Goal: Find specific page/section: Find specific page/section

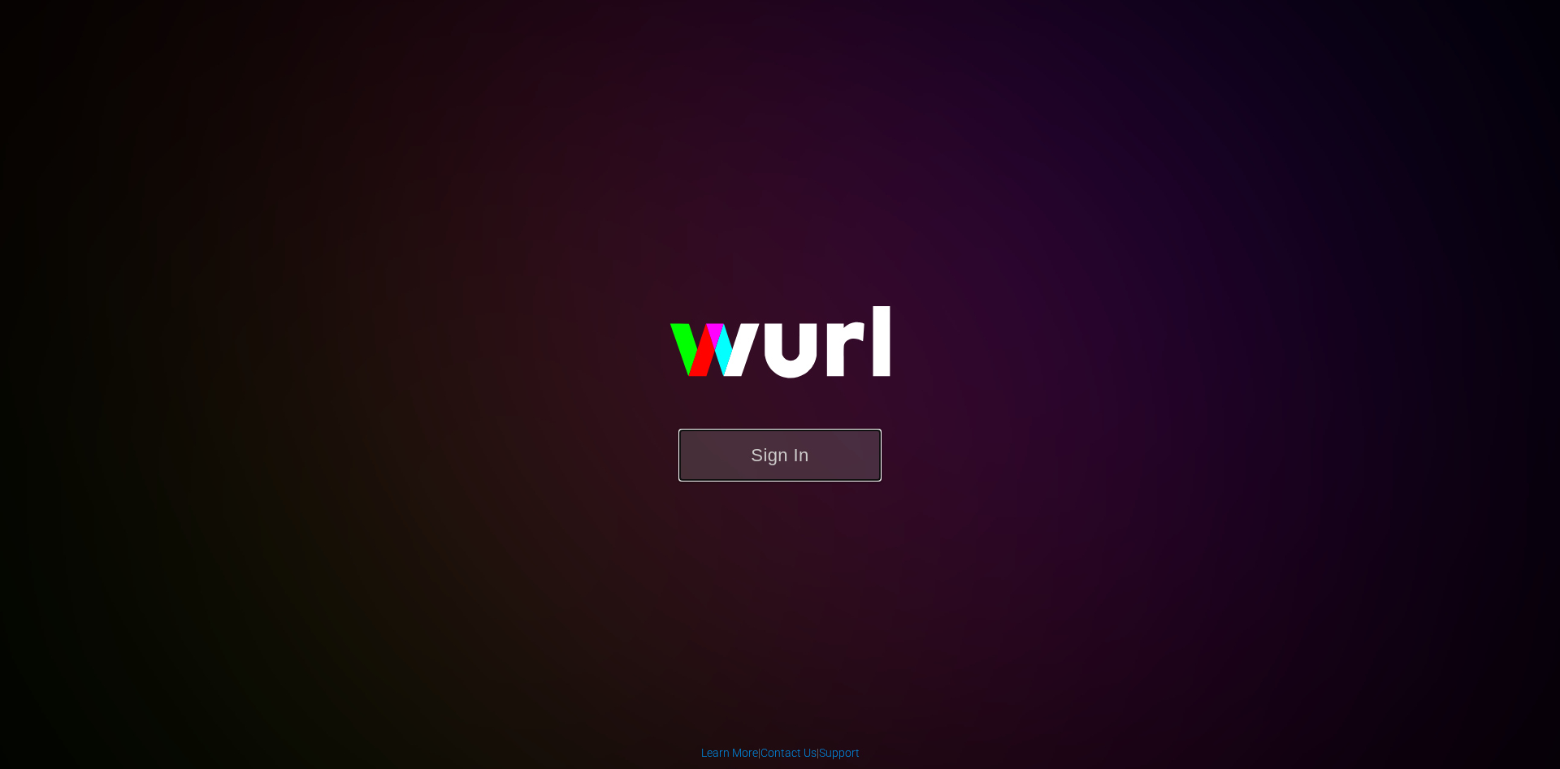
click at [806, 453] on button "Sign In" at bounding box center [779, 455] width 203 height 53
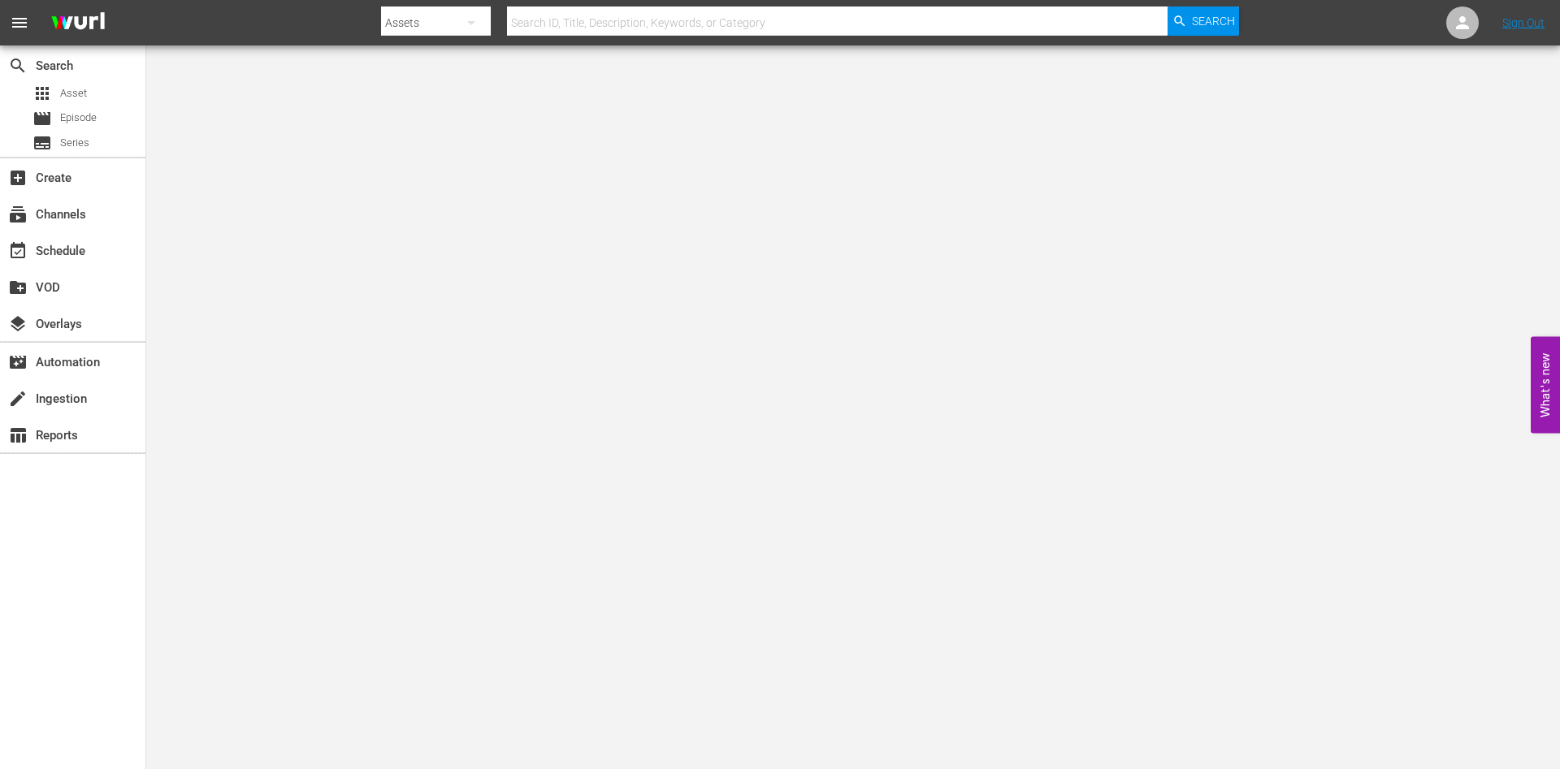
click at [573, 32] on input "text" at bounding box center [837, 22] width 660 height 39
click at [415, 25] on div "Assets" at bounding box center [436, 22] width 110 height 45
click at [418, 109] on div "Episodes" at bounding box center [432, 120] width 65 height 26
click at [559, 18] on input "text" at bounding box center [837, 22] width 660 height 39
type input "carola"
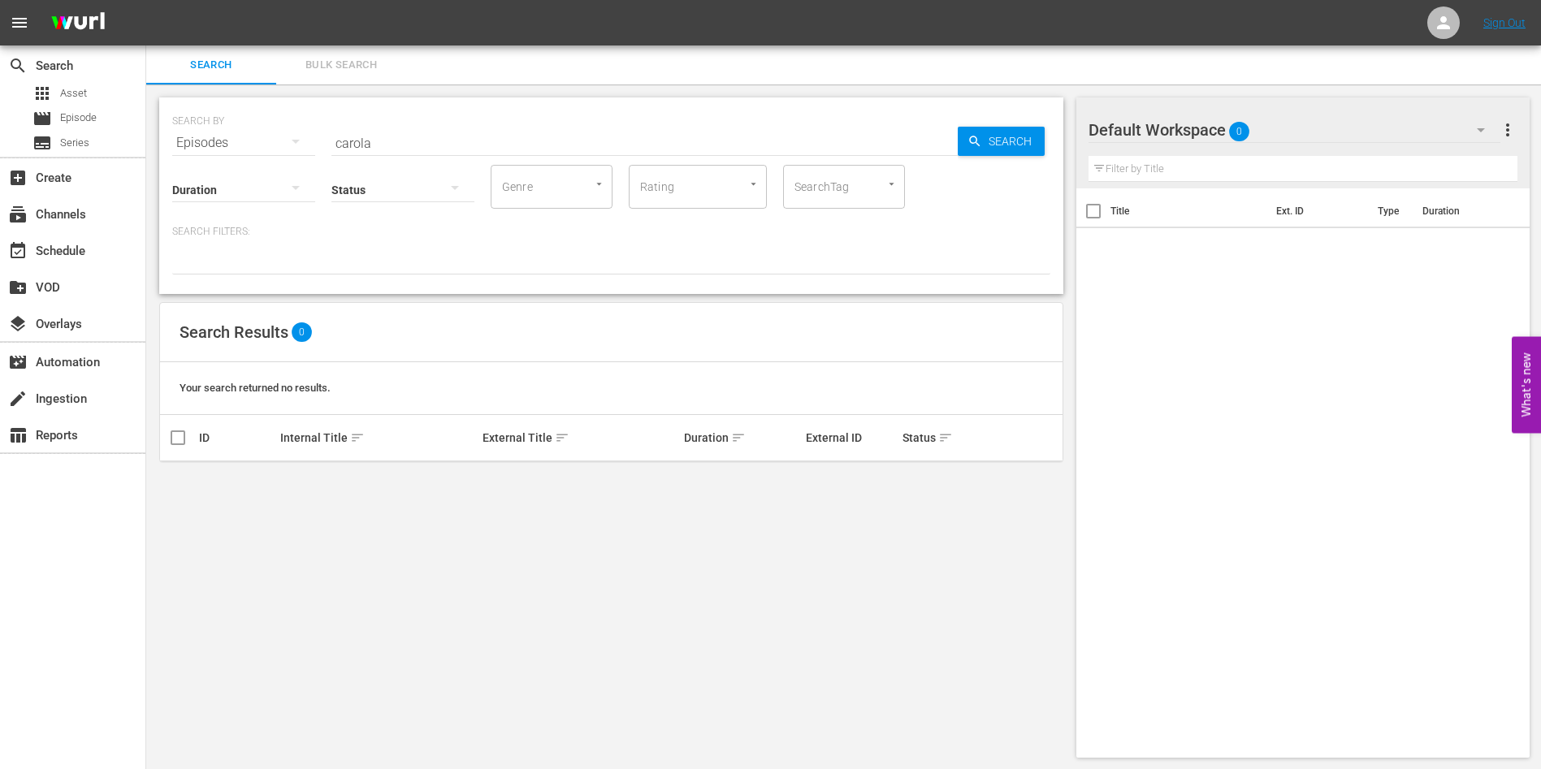
click at [431, 158] on div "Status" at bounding box center [402, 179] width 143 height 58
drag, startPoint x: 422, startPoint y: 149, endPoint x: 279, endPoint y: 143, distance: 142.3
click at [279, 143] on div "SEARCH BY Search By Episodes Search ID, Title, Description, Keywords, or Catego…" at bounding box center [611, 133] width 878 height 58
type input "vermächtnis"
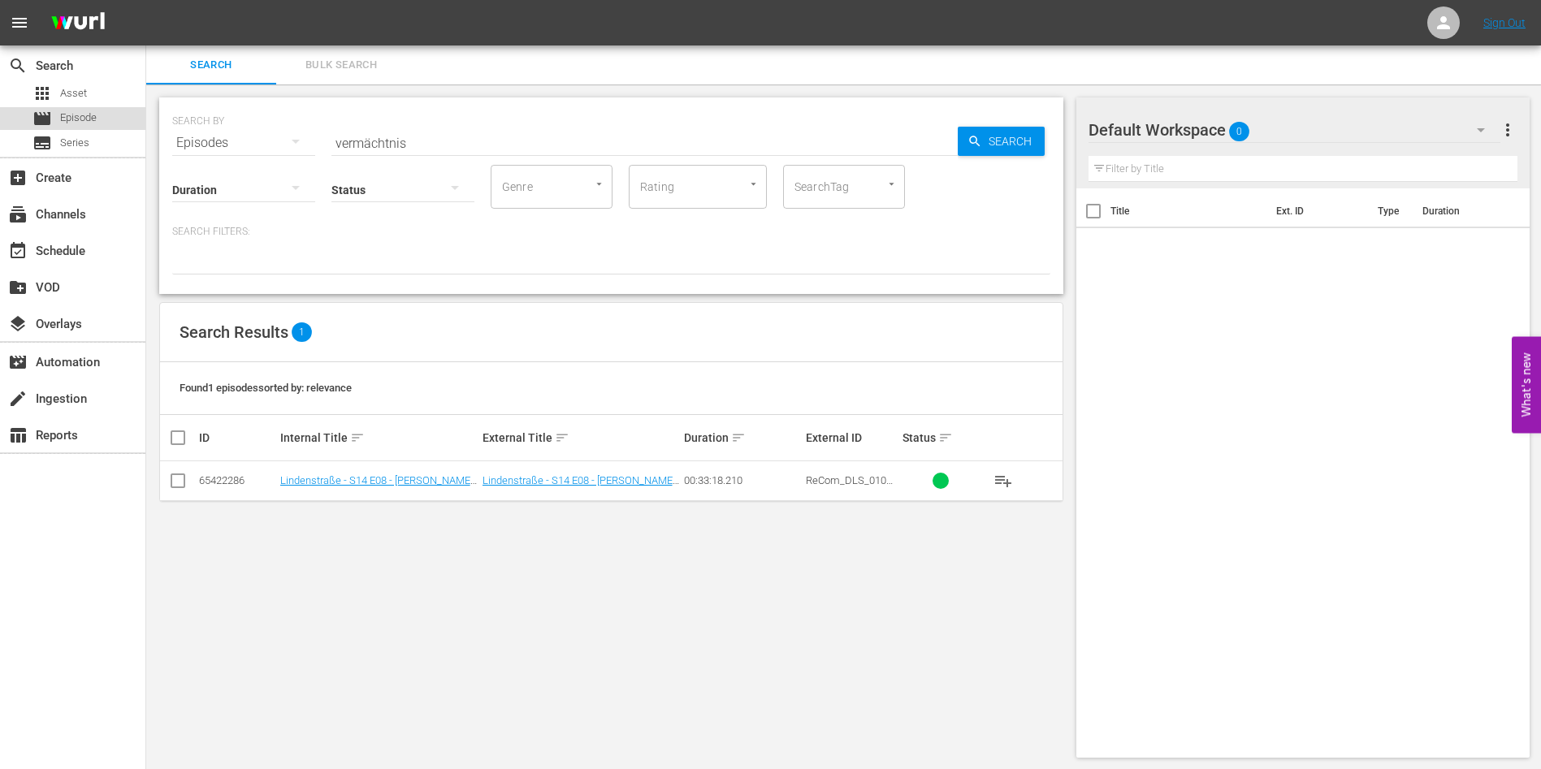
click at [110, 124] on div "movie Episode" at bounding box center [72, 118] width 145 height 23
click at [86, 104] on div "apps Asset" at bounding box center [59, 93] width 54 height 23
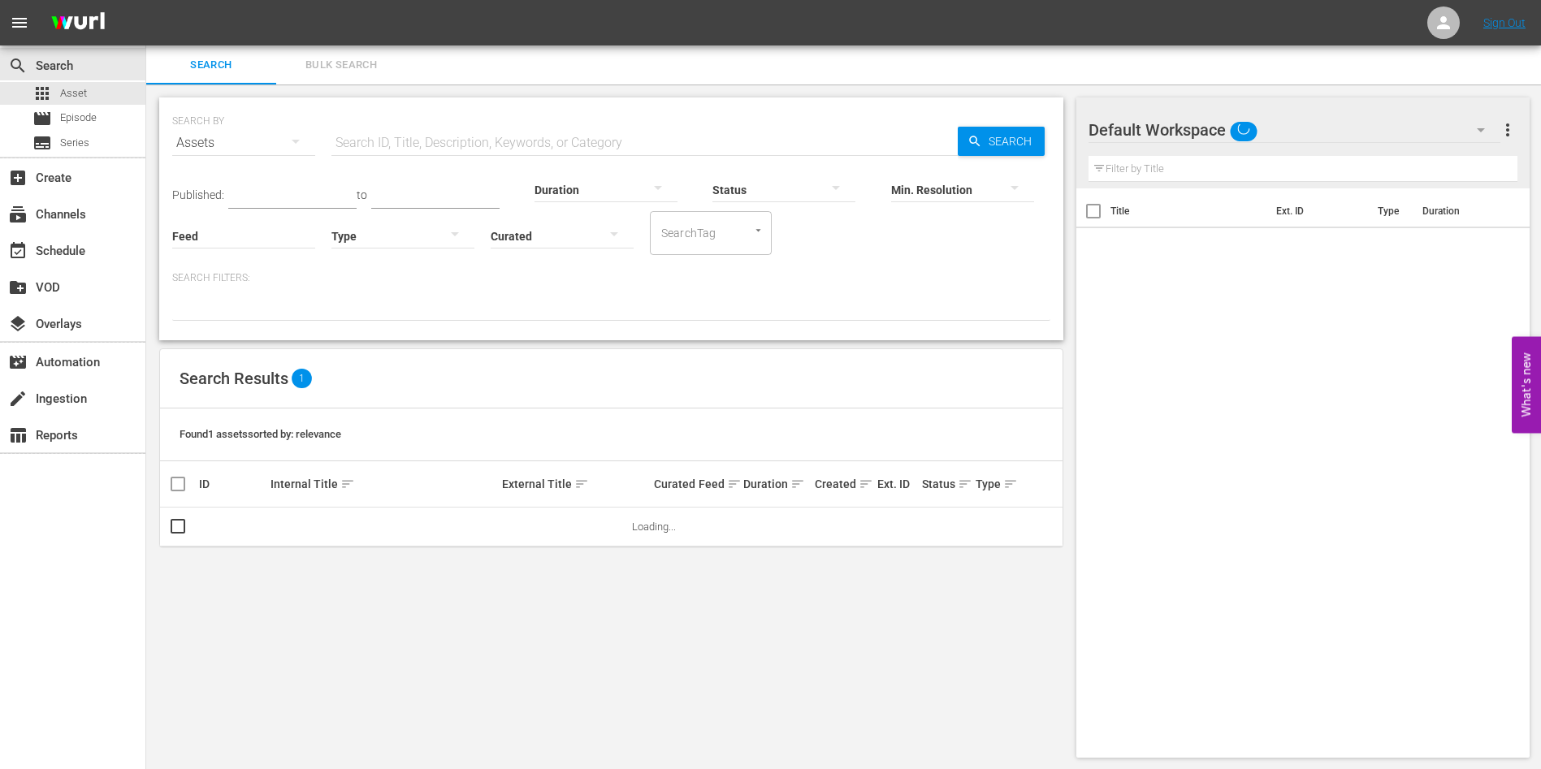
click at [413, 141] on input "text" at bounding box center [644, 142] width 626 height 39
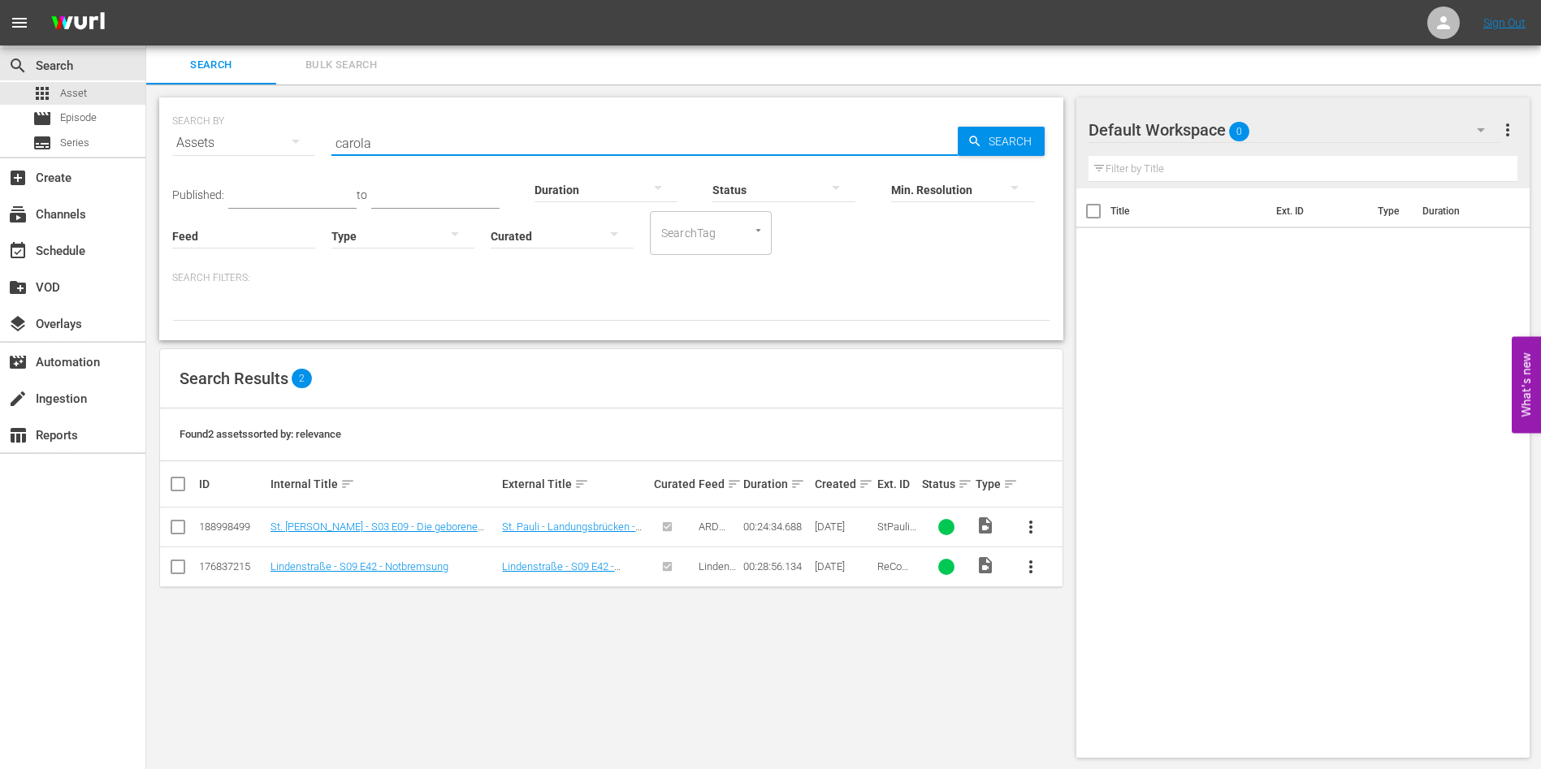
drag, startPoint x: 452, startPoint y: 142, endPoint x: 409, endPoint y: 49, distance: 102.9
click at [160, 144] on div "SEARCH BY Search By Assets Search ID, Title, Description, Keywords, or Category…" at bounding box center [611, 218] width 904 height 243
type input "alles klara"
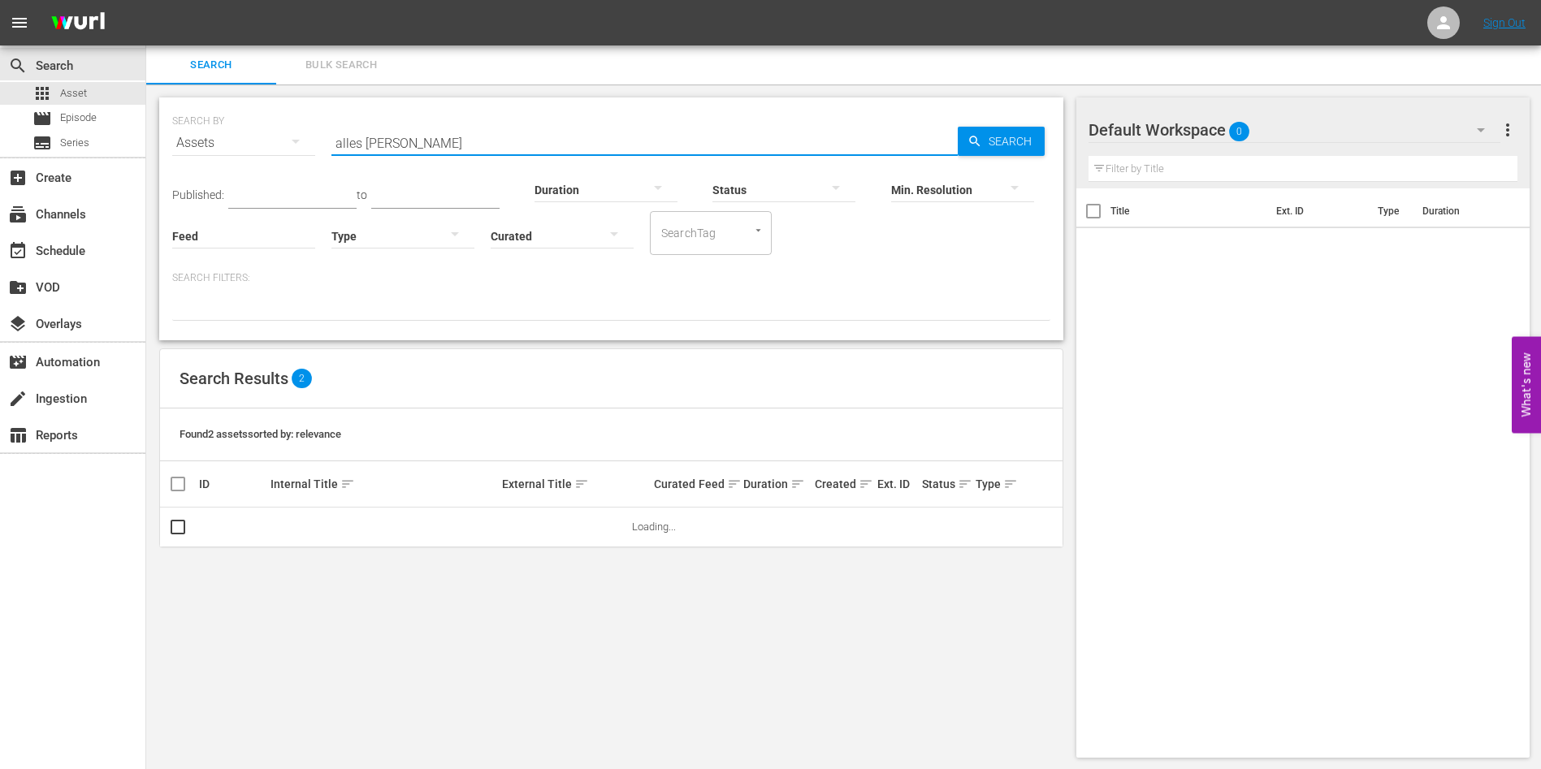
click at [605, 413] on div "Found 2 assets sorted by: relevance" at bounding box center [611, 435] width 902 height 53
